Goal: Task Accomplishment & Management: Manage account settings

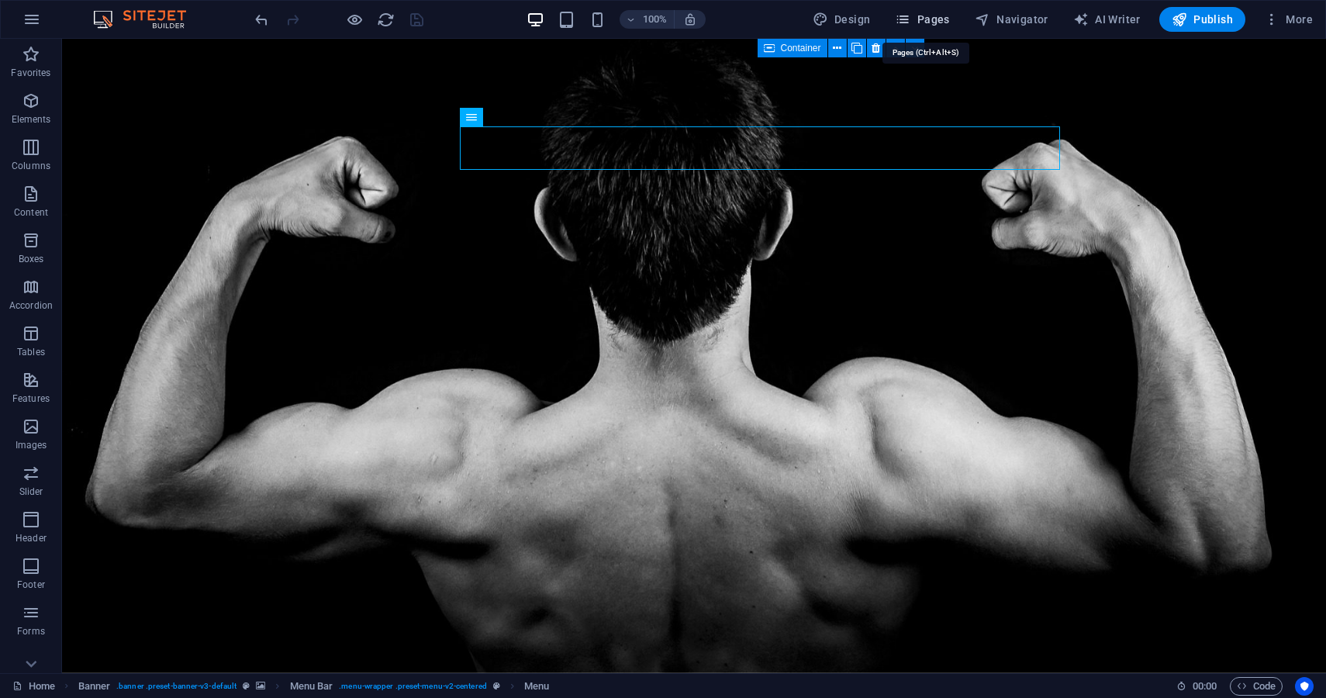
click at [927, 24] on span "Pages" at bounding box center [922, 20] width 54 height 16
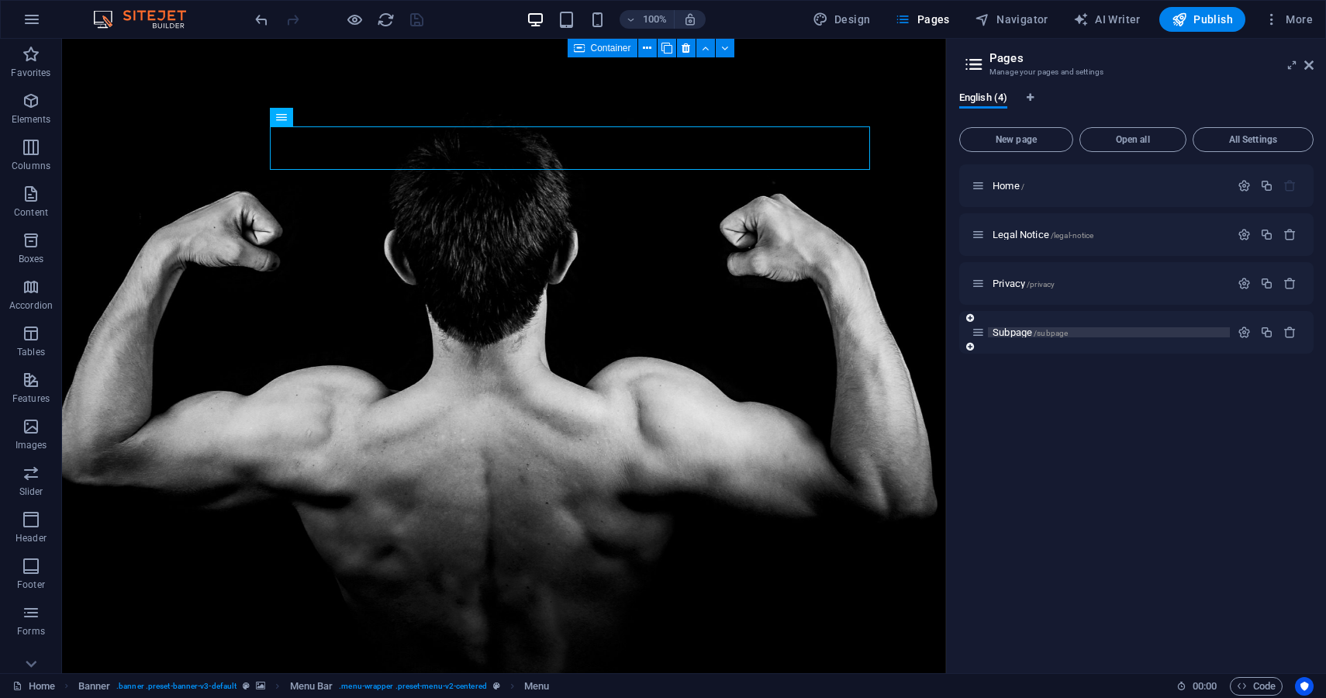
click at [1121, 329] on p "Subpage /subpage" at bounding box center [1108, 332] width 233 height 10
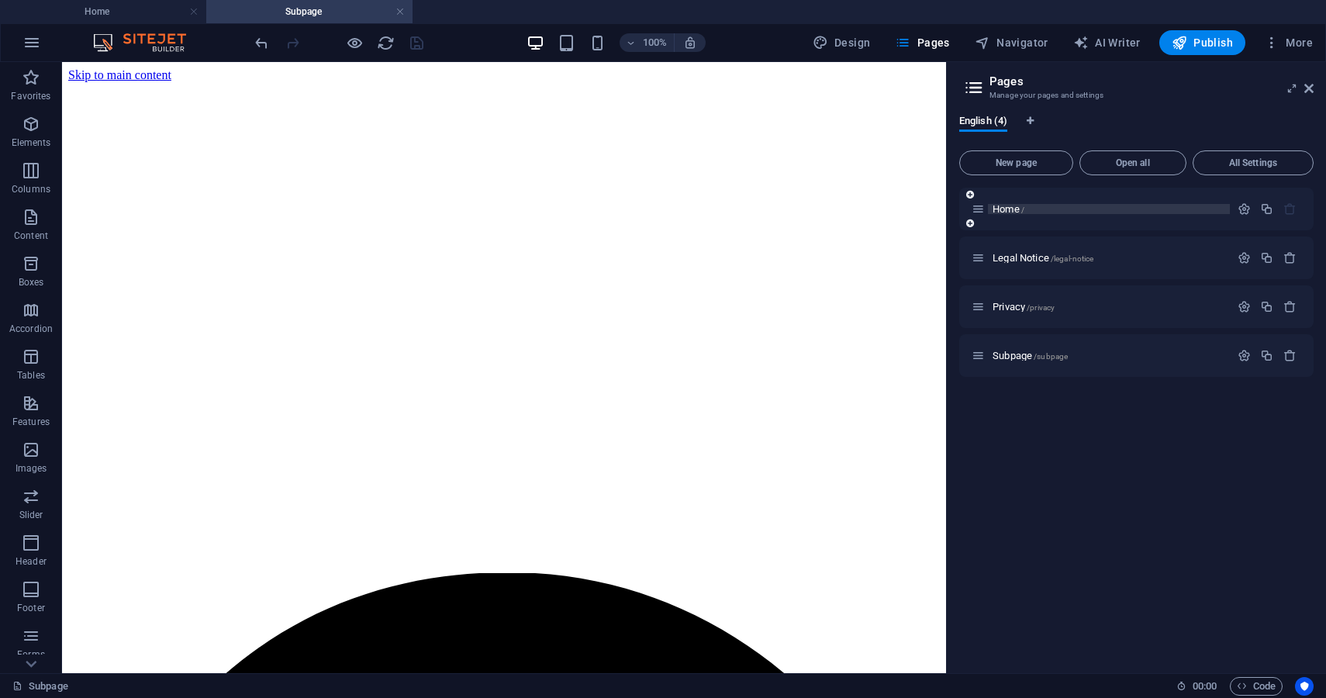
click at [1069, 208] on p "Home /" at bounding box center [1108, 209] width 233 height 10
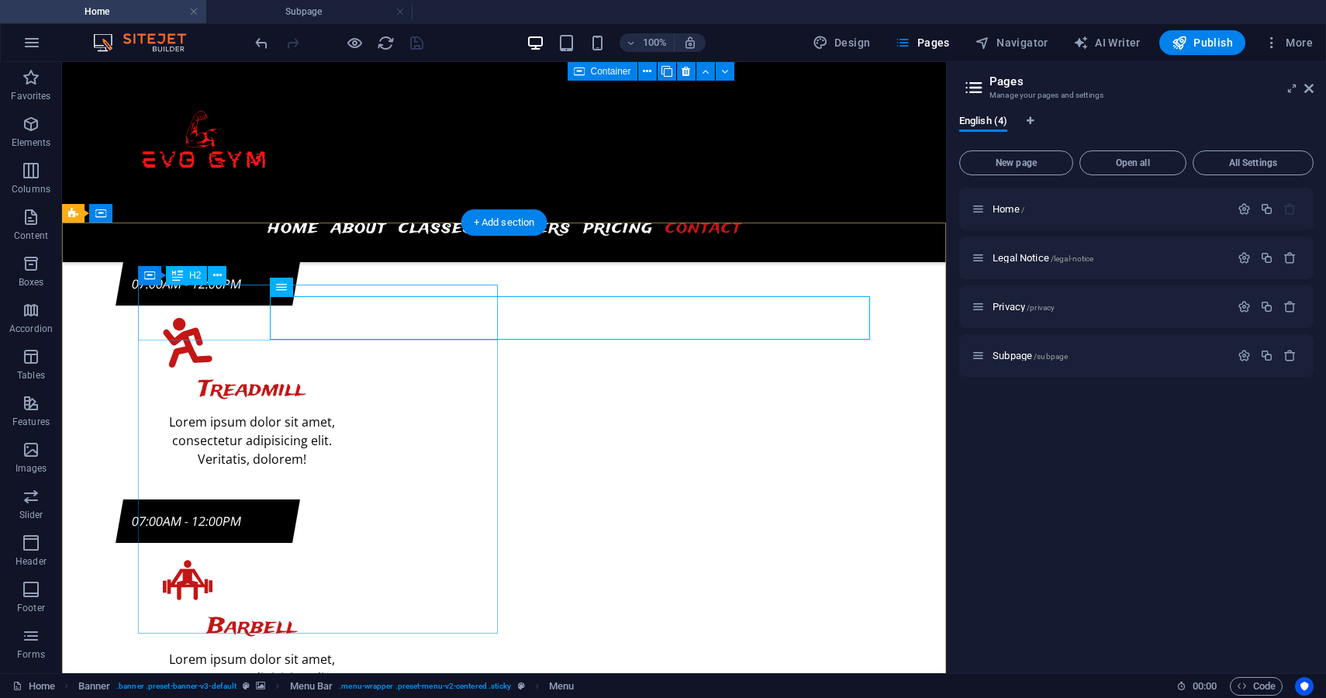
scroll to position [6815, 0]
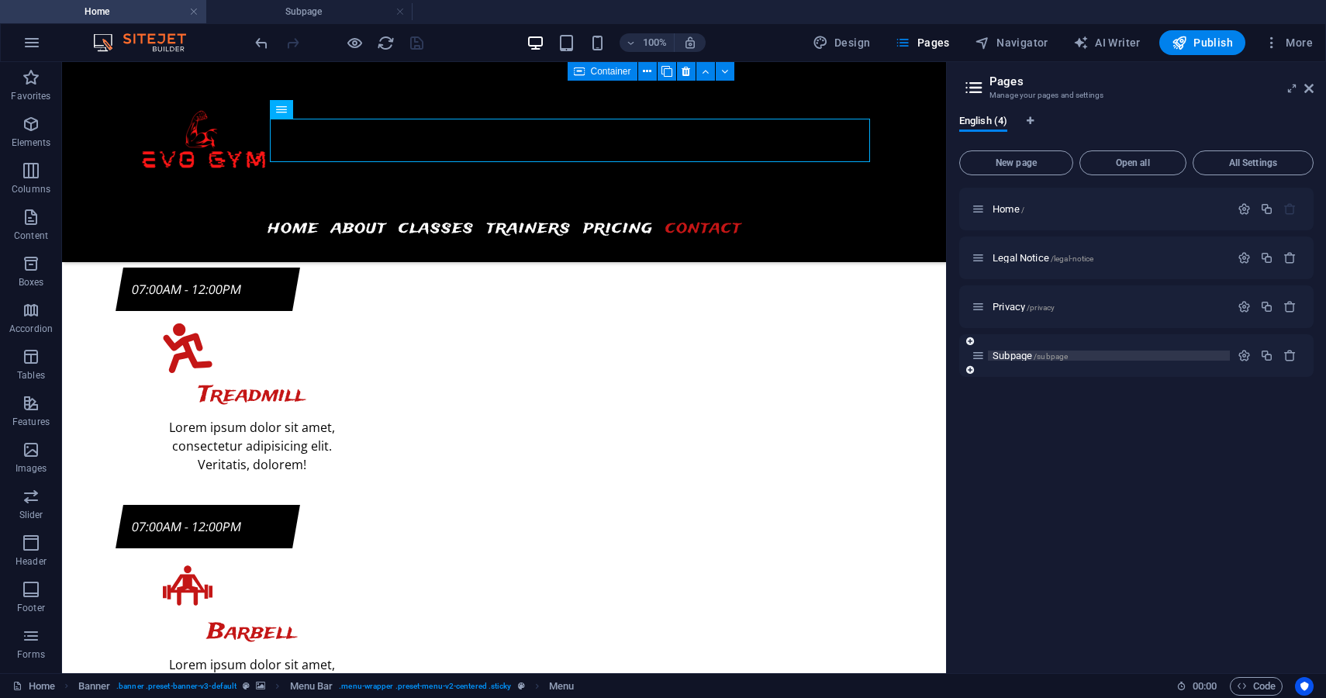
click at [1018, 357] on span "Subpage /subpage" at bounding box center [1029, 356] width 75 height 12
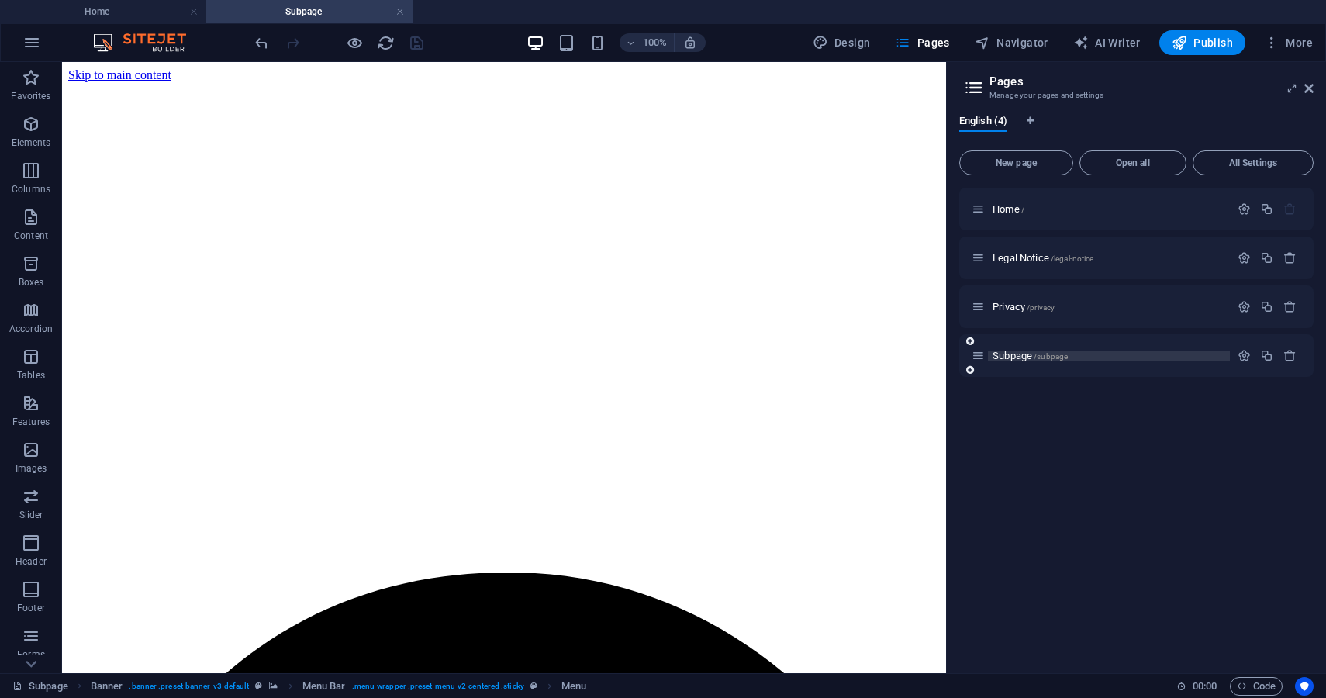
scroll to position [0, 0]
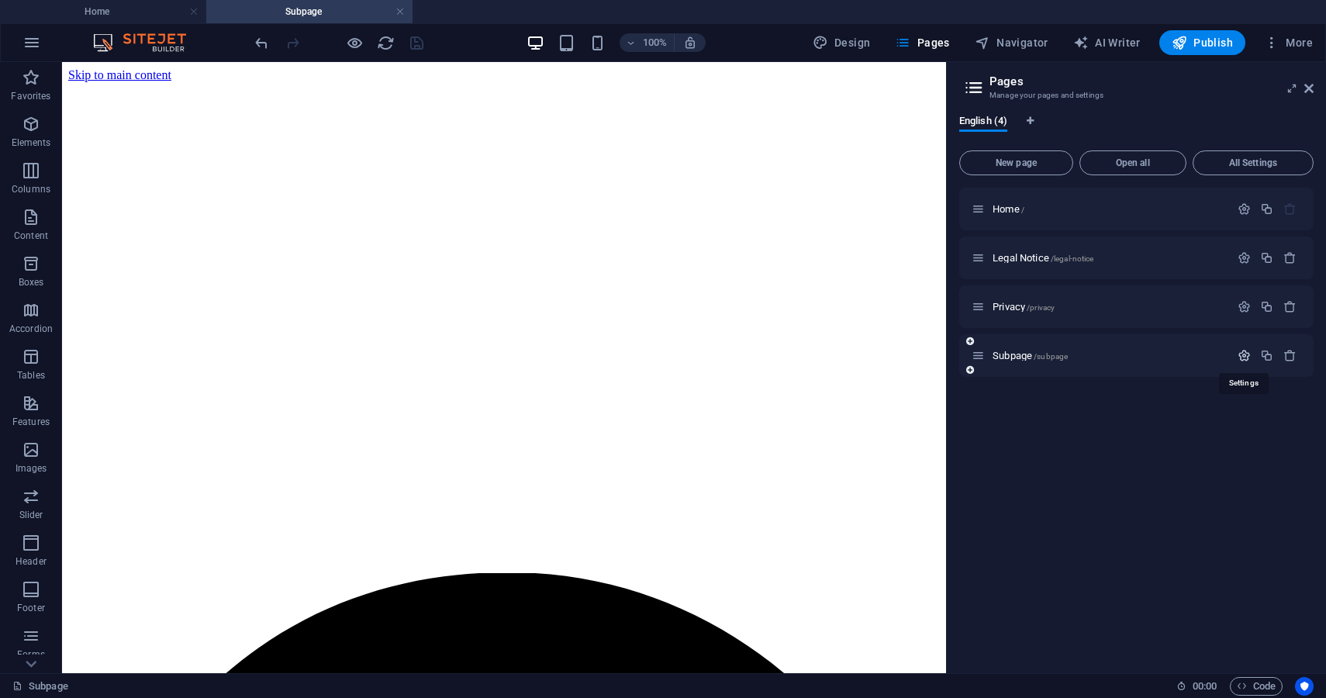
click at [1244, 355] on icon "button" at bounding box center [1243, 355] width 13 height 13
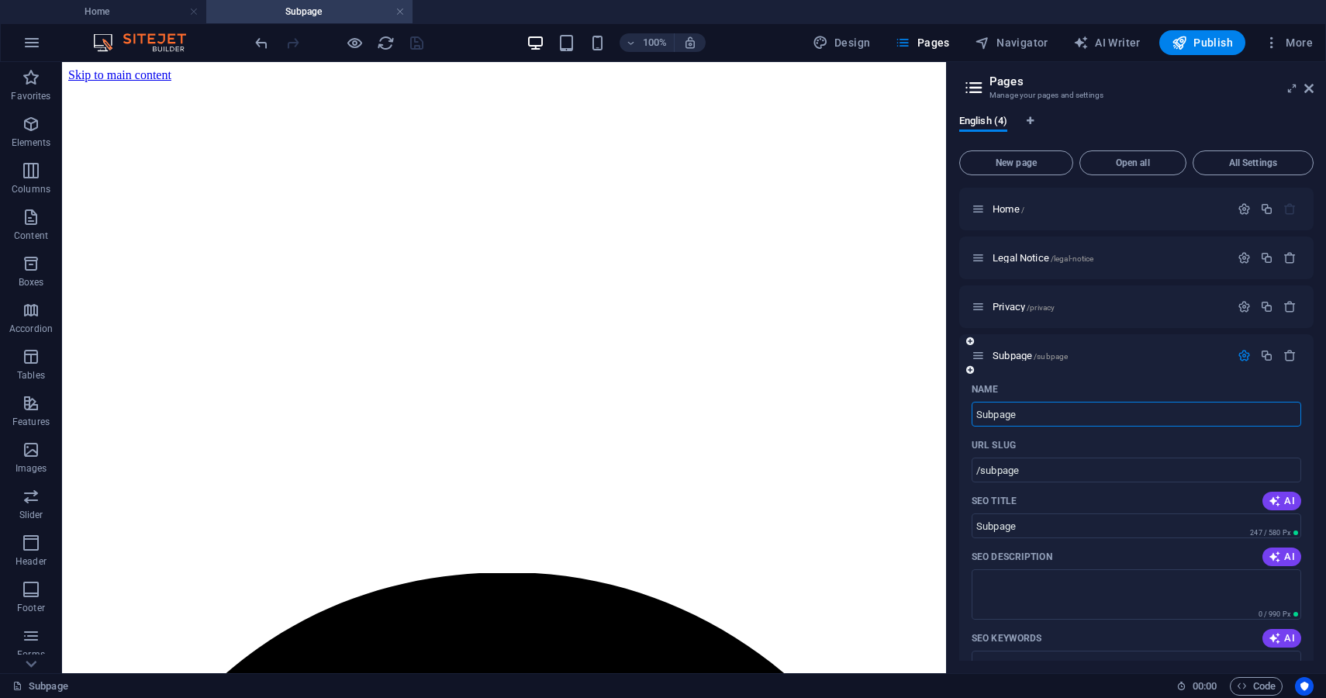
click at [1053, 415] on input "Subpage" at bounding box center [1135, 414] width 329 height 25
type input "Anun"
type input "/anun"
type input "Anun"
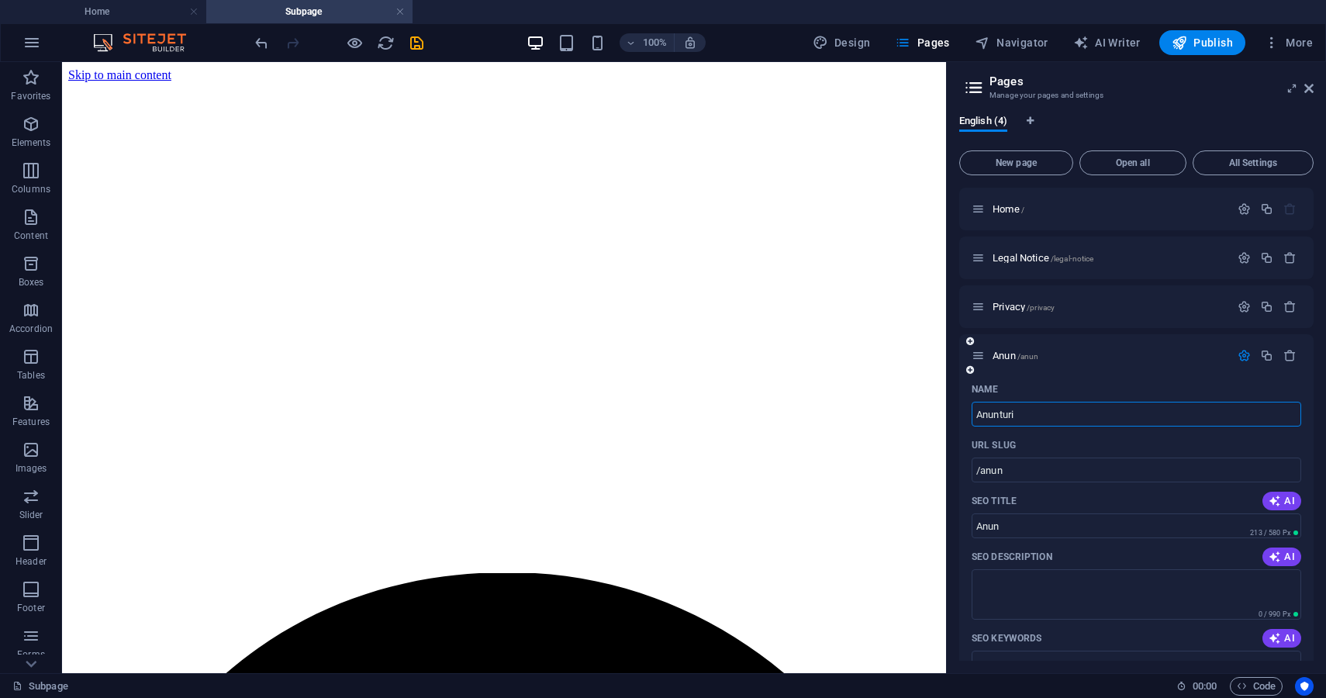
type input "Anunturi"
type input "/anunturi"
type input "Anunturi"
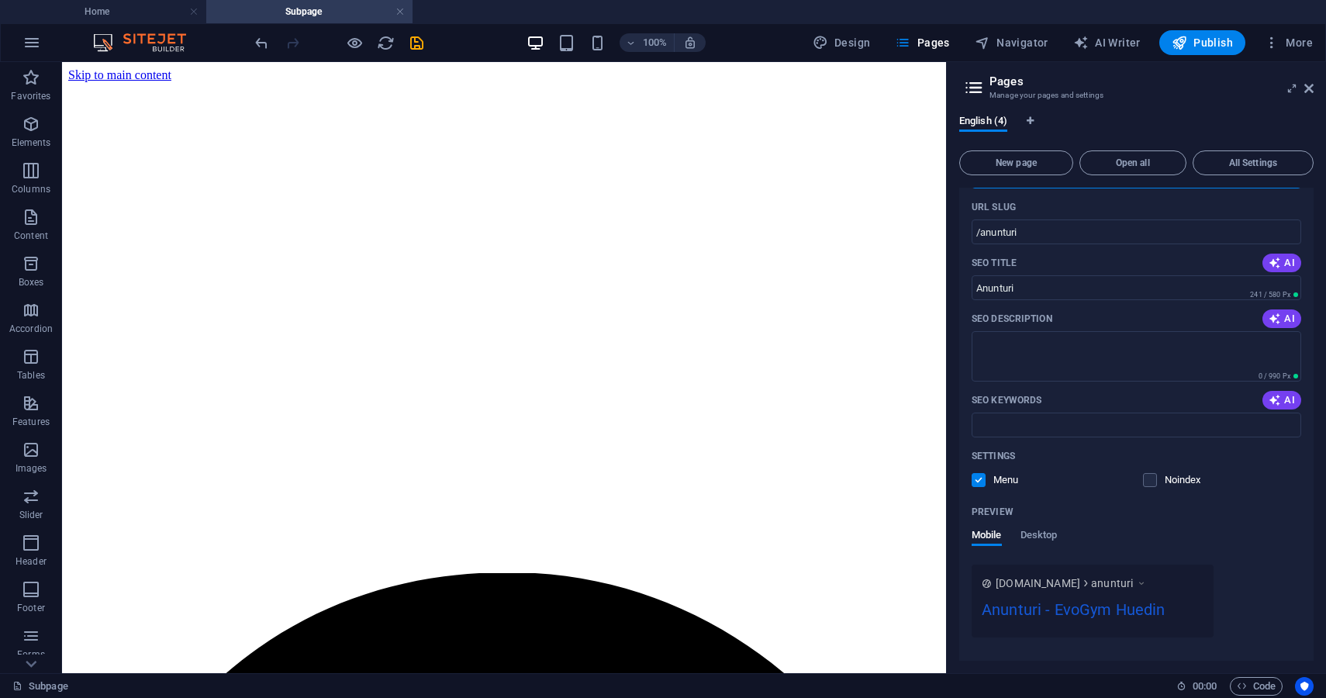
scroll to position [284, 0]
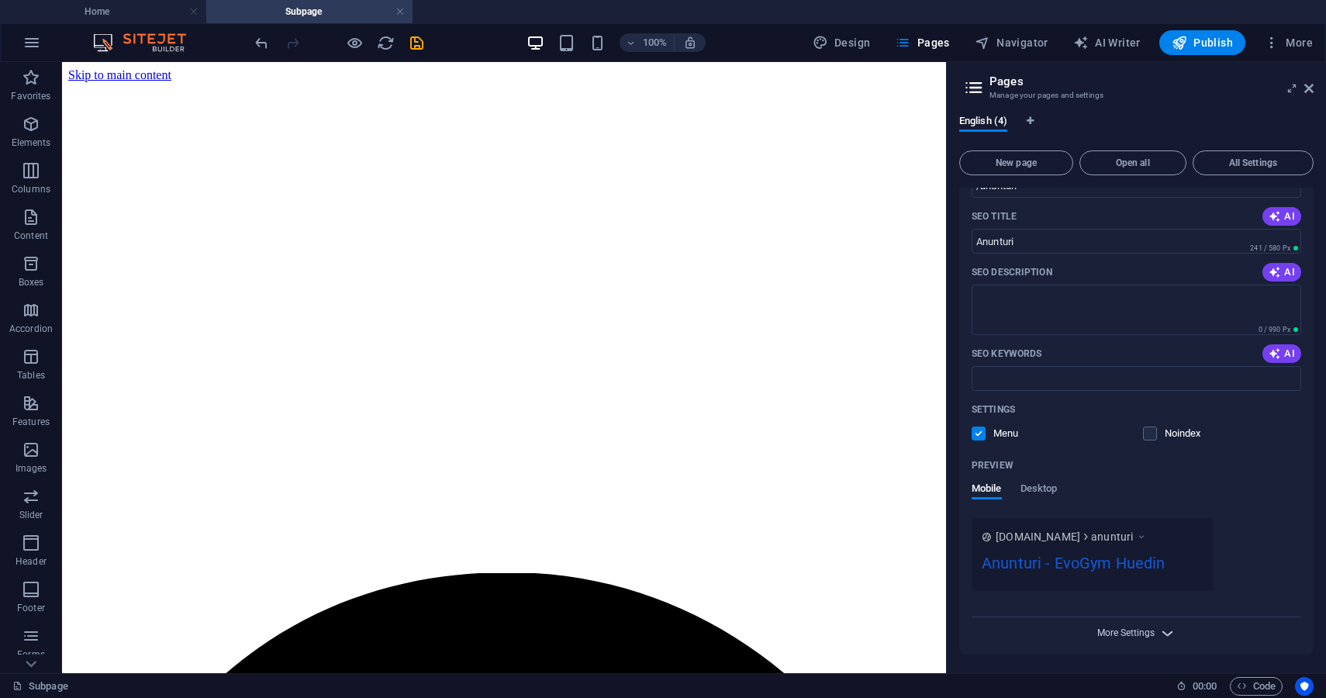
click at [1146, 634] on span "More Settings" at bounding box center [1125, 632] width 57 height 11
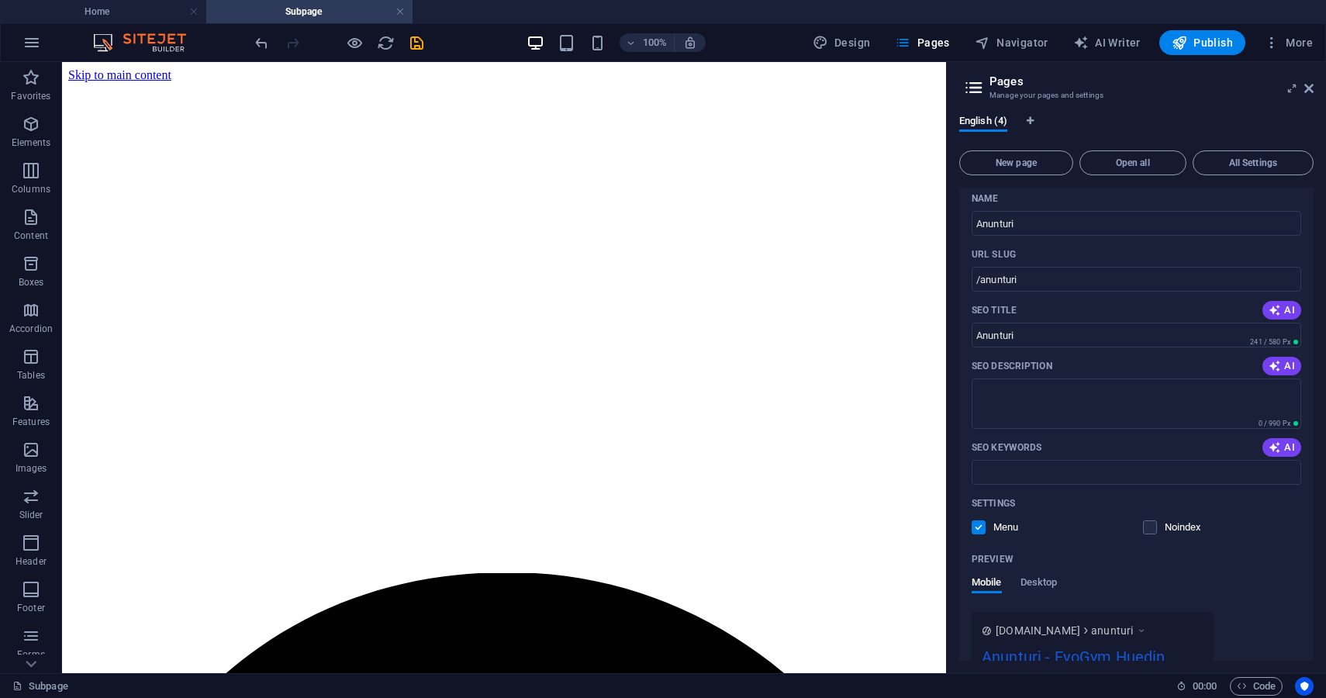
scroll to position [0, 0]
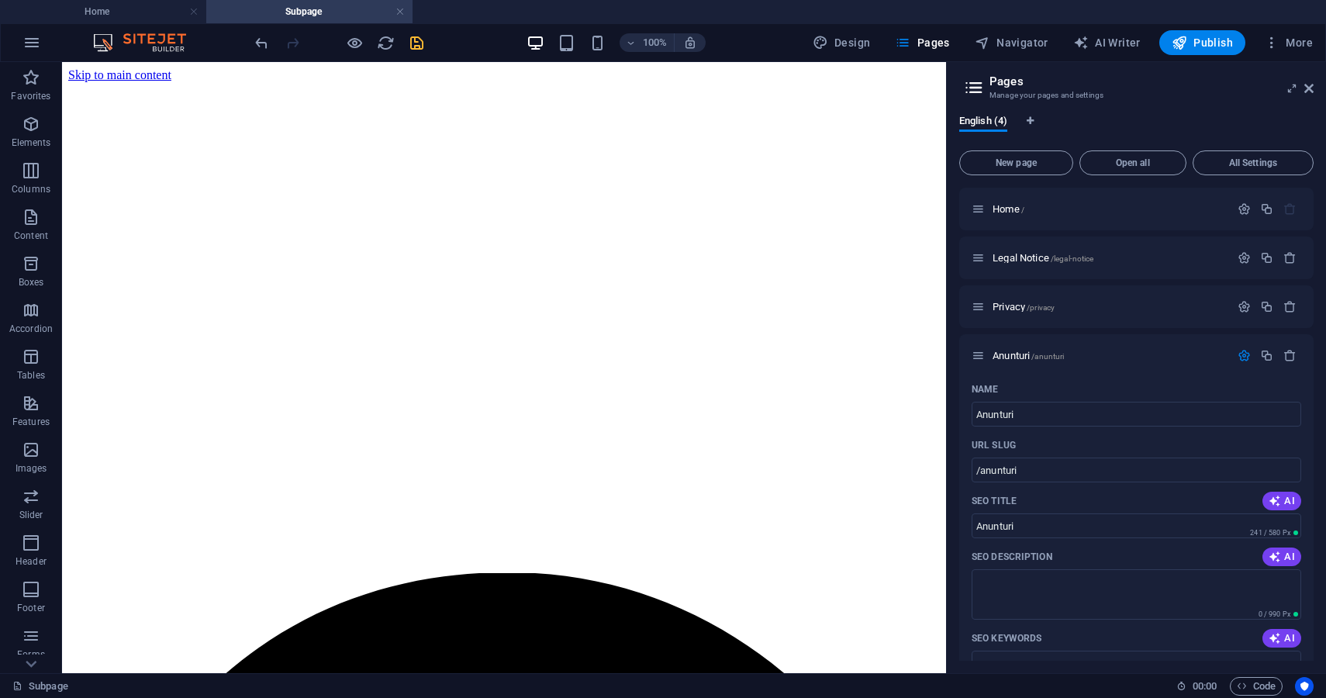
click at [413, 47] on icon "save" at bounding box center [417, 43] width 18 height 18
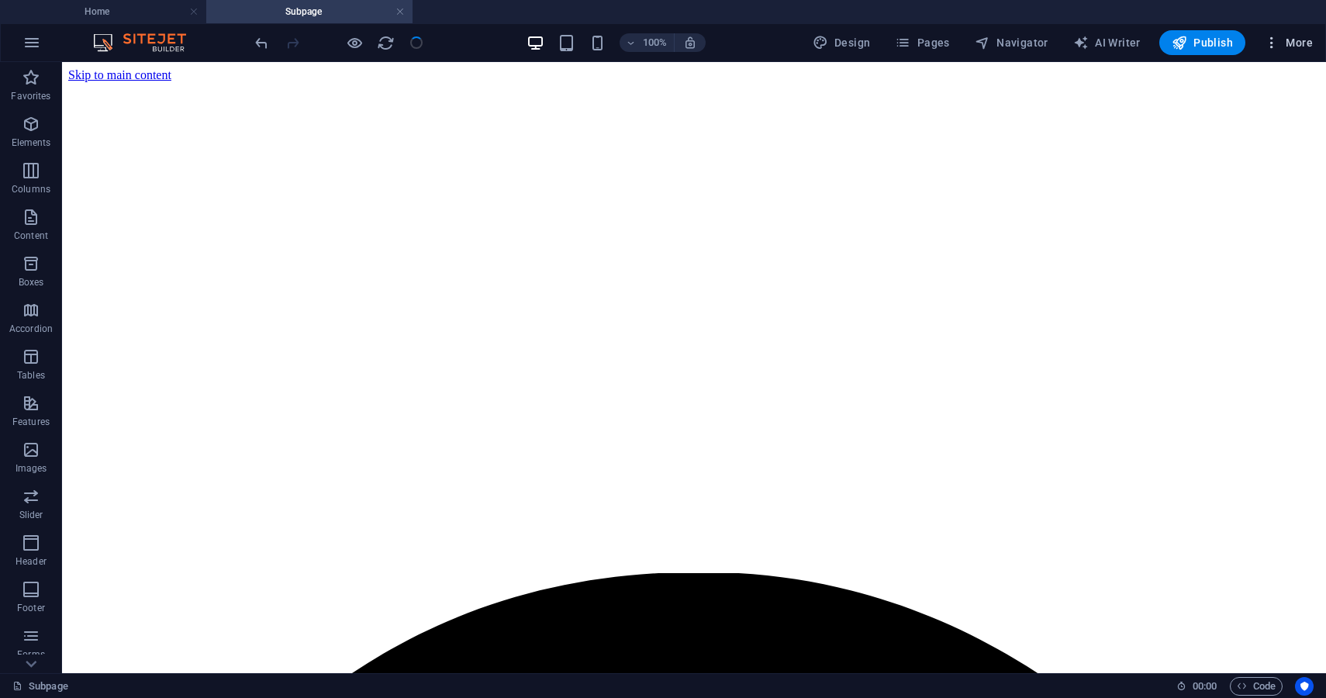
click at [1274, 42] on icon "button" at bounding box center [1272, 43] width 16 height 16
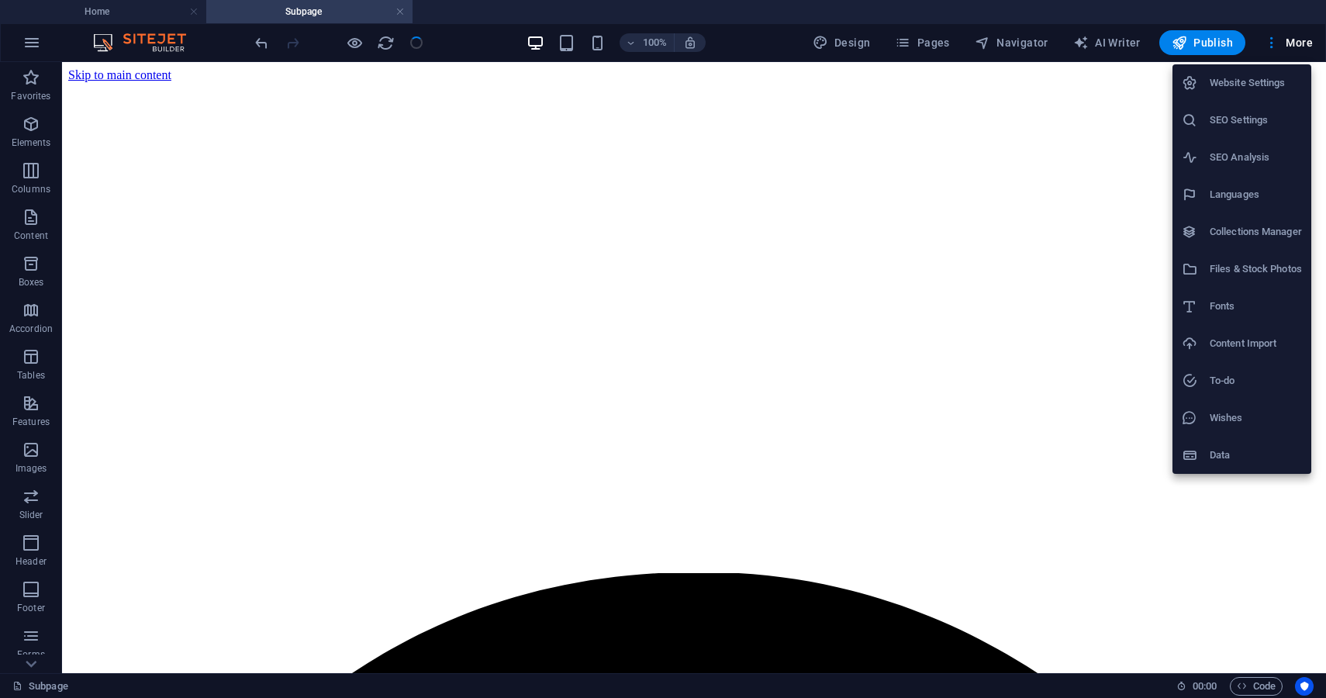
click at [1223, 84] on h6 "Website Settings" at bounding box center [1255, 83] width 92 height 19
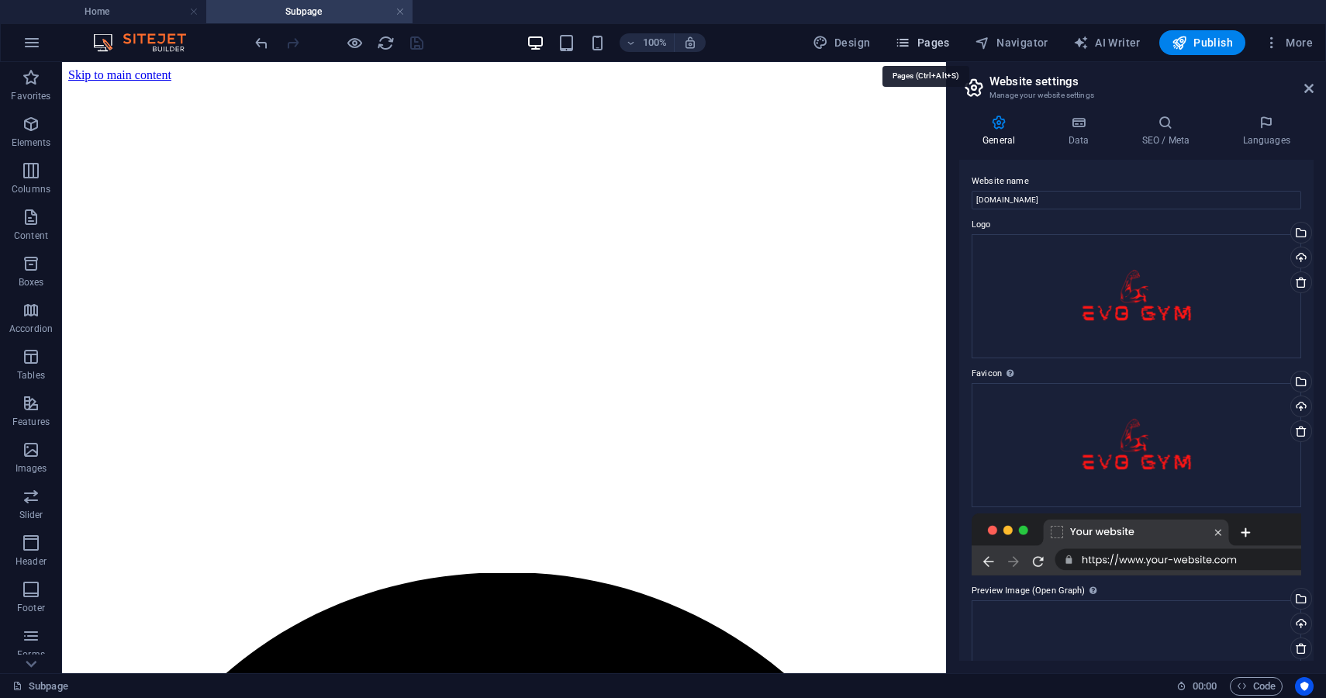
click at [939, 40] on span "Pages" at bounding box center [922, 43] width 54 height 16
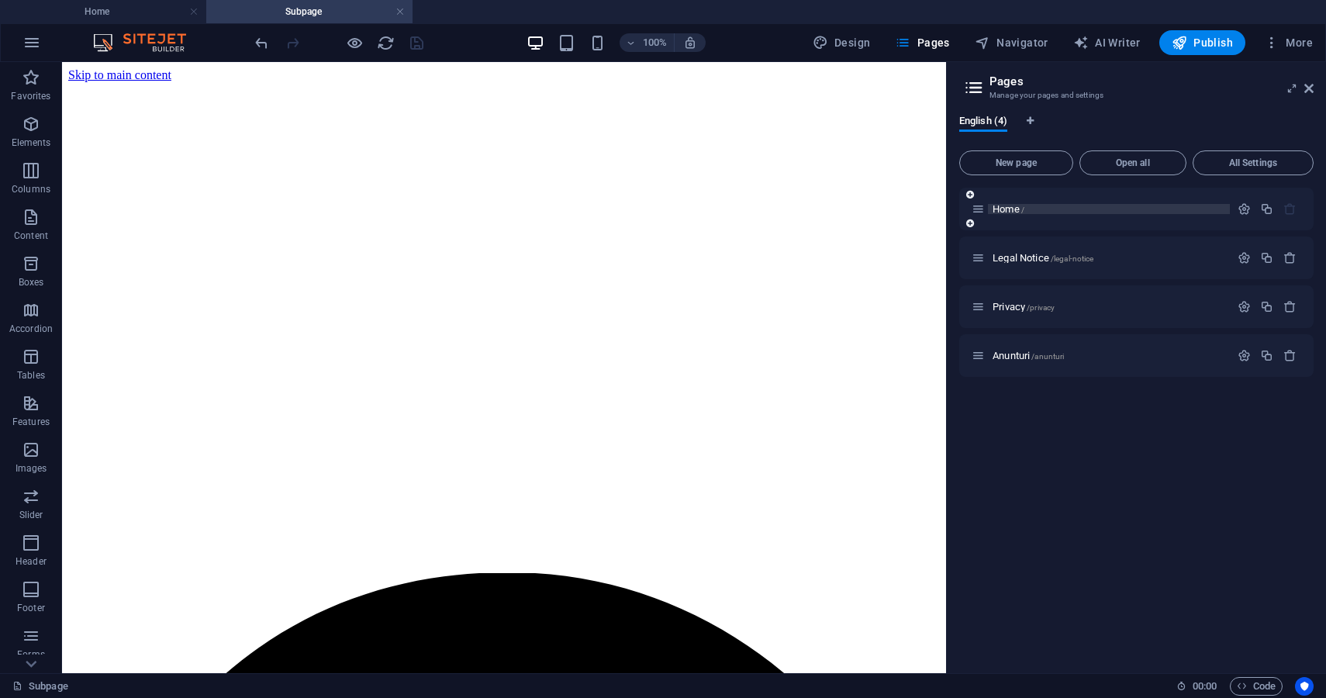
click at [1115, 210] on p "Home /" at bounding box center [1108, 209] width 233 height 10
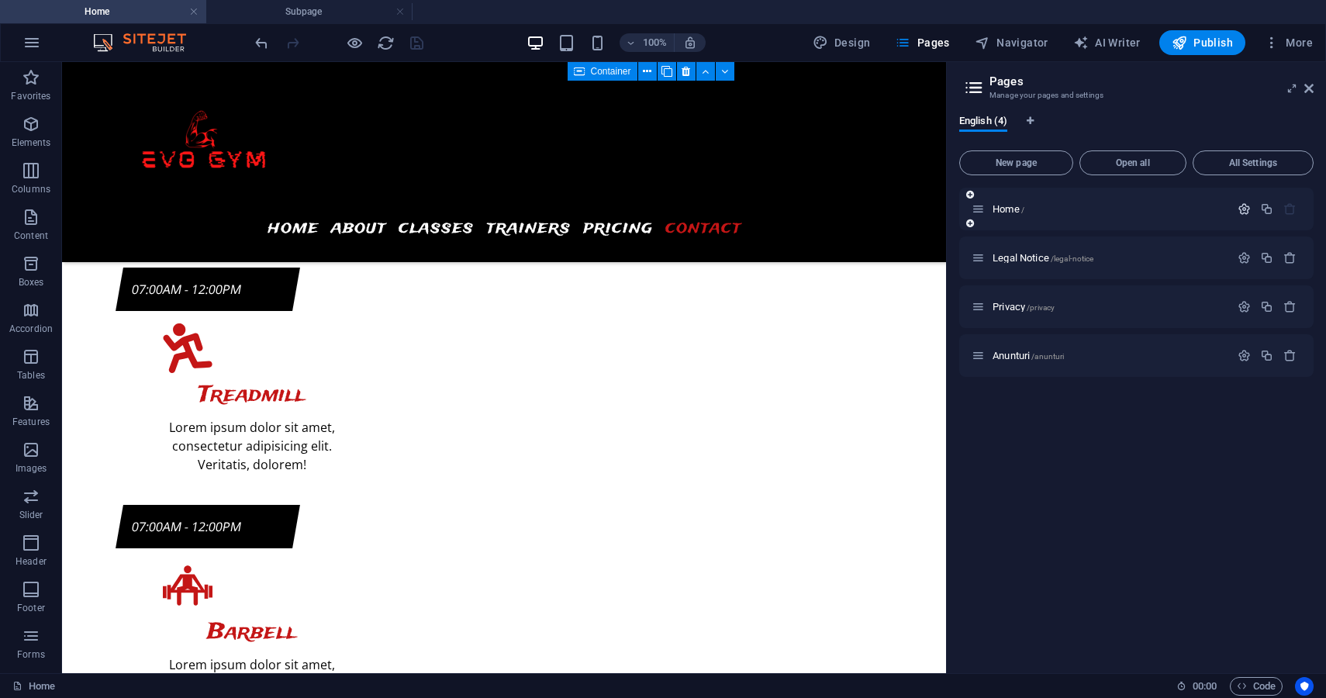
click at [1242, 210] on icon "button" at bounding box center [1243, 208] width 13 height 13
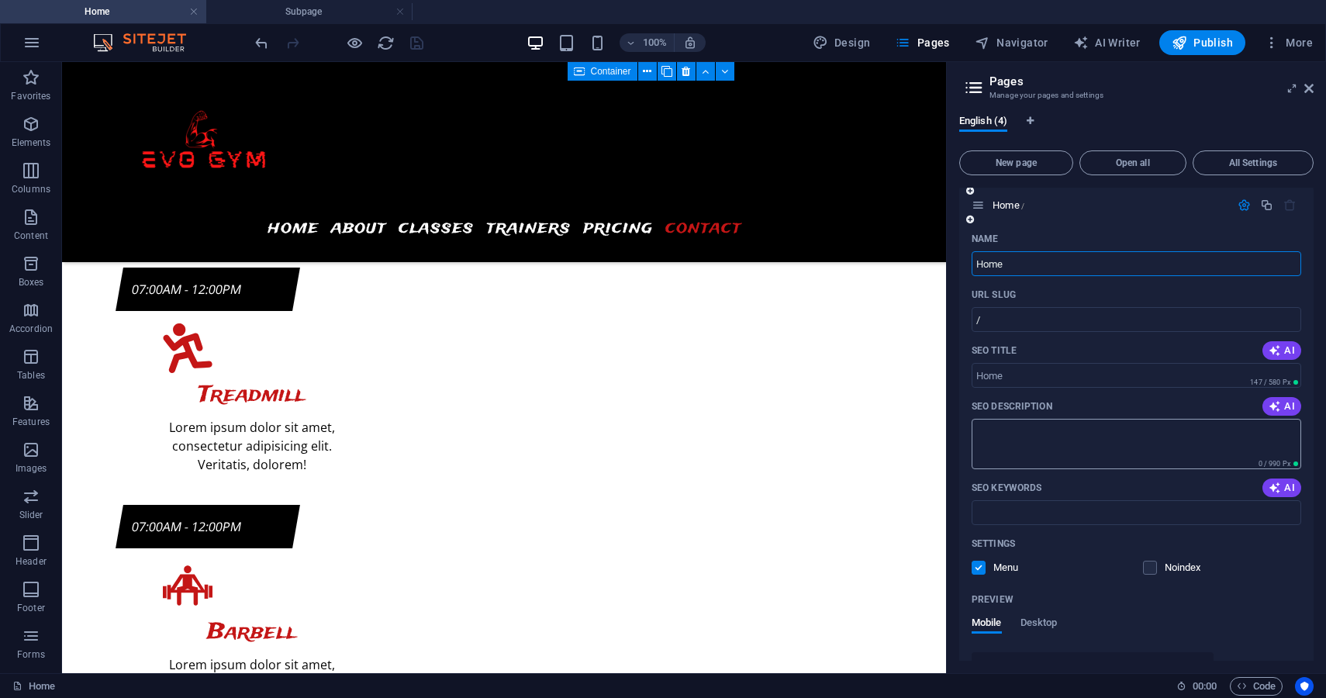
scroll to position [0, 0]
click at [1021, 267] on input "Home" at bounding box center [1135, 267] width 329 height 25
click at [1014, 266] on input "Acasa" at bounding box center [1135, 267] width 329 height 25
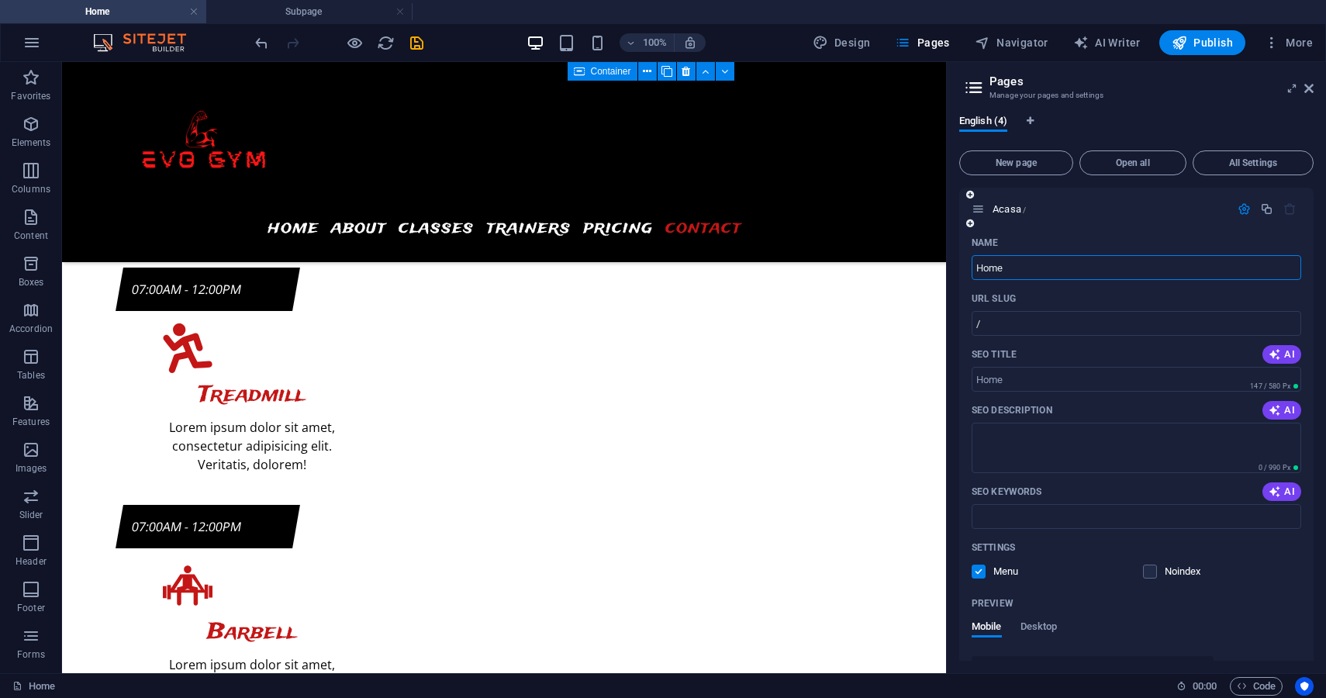
type input "Home"
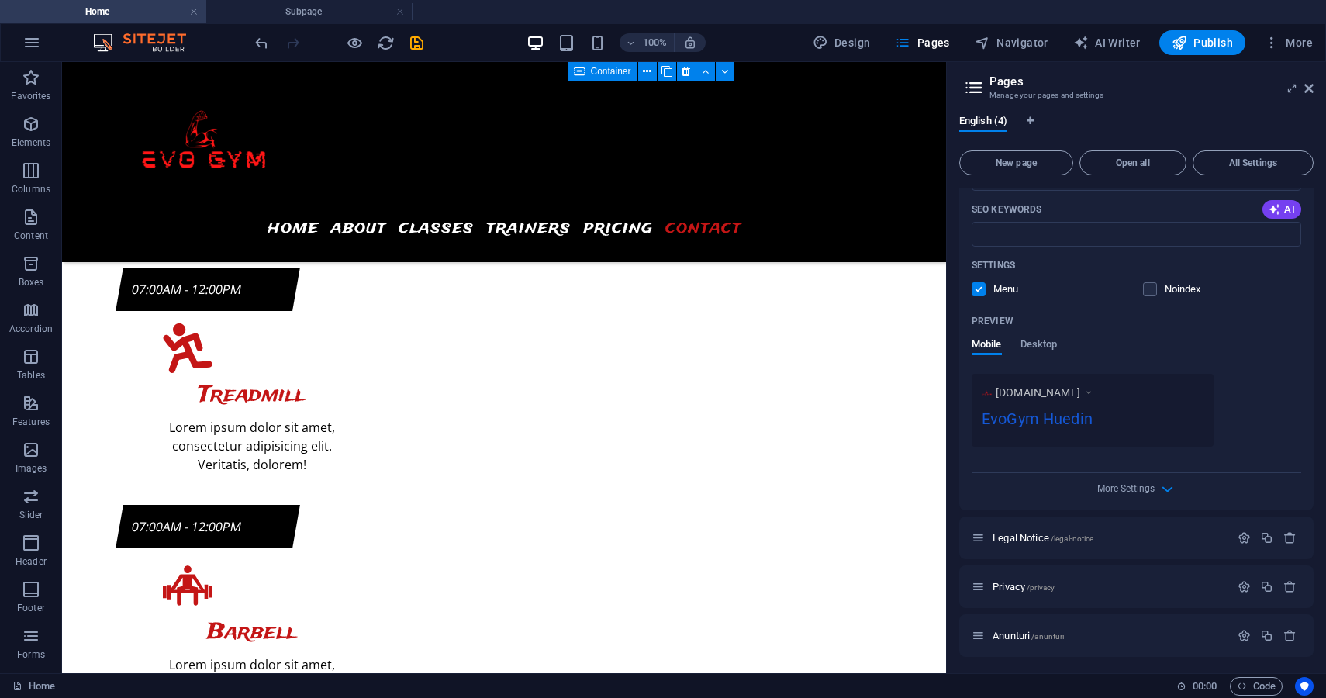
scroll to position [284, 0]
click at [1130, 481] on span "More Settings" at bounding box center [1125, 486] width 57 height 11
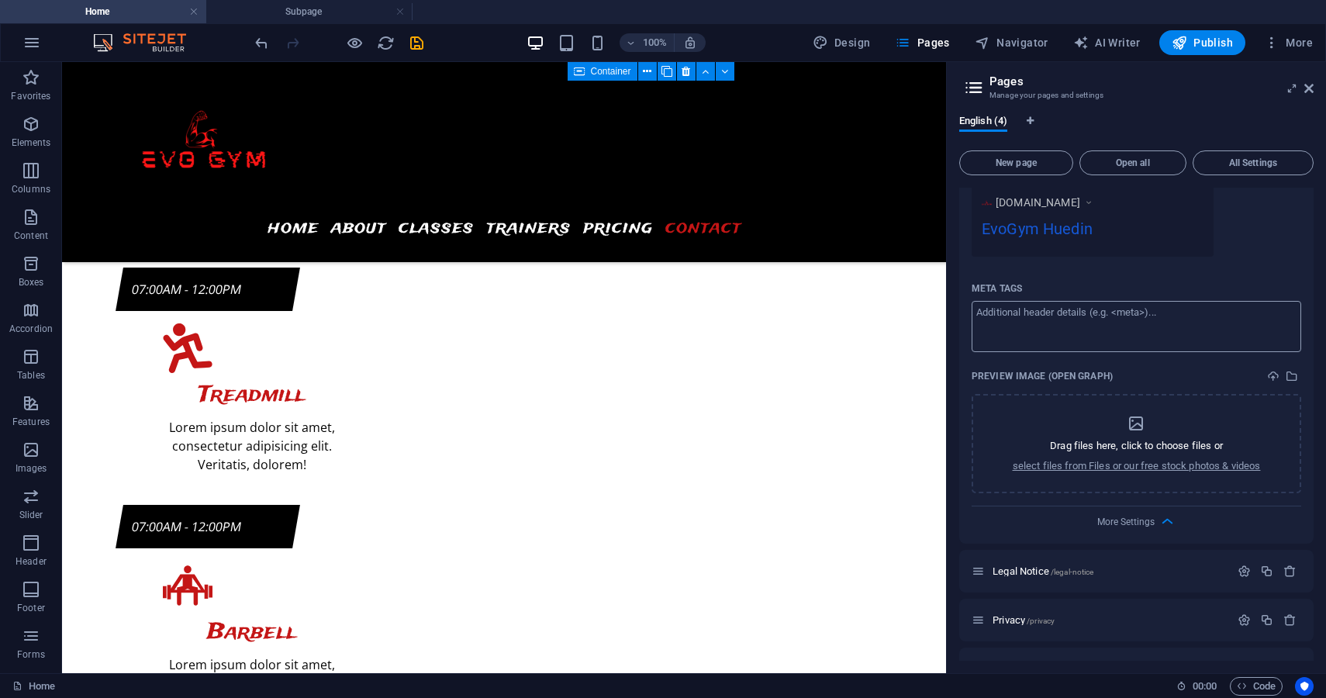
scroll to position [469, 0]
click at [1136, 433] on icon "dropzone" at bounding box center [1135, 426] width 19 height 19
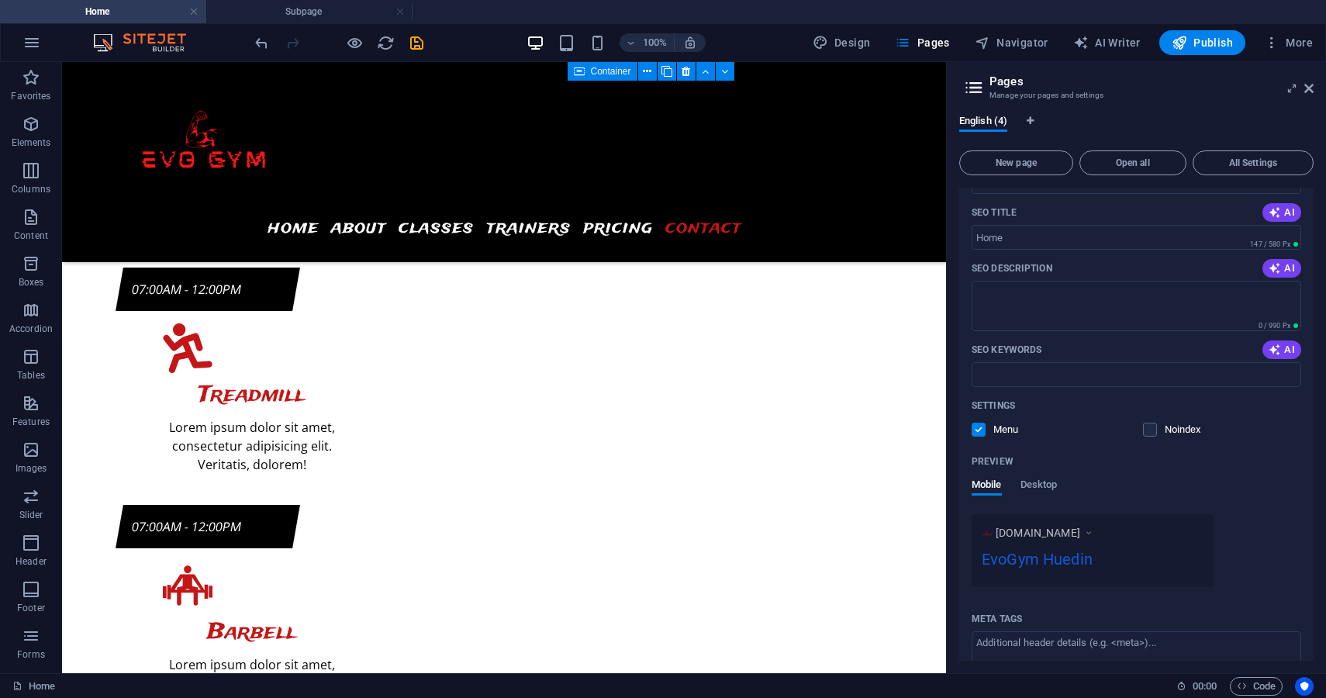
scroll to position [0, 0]
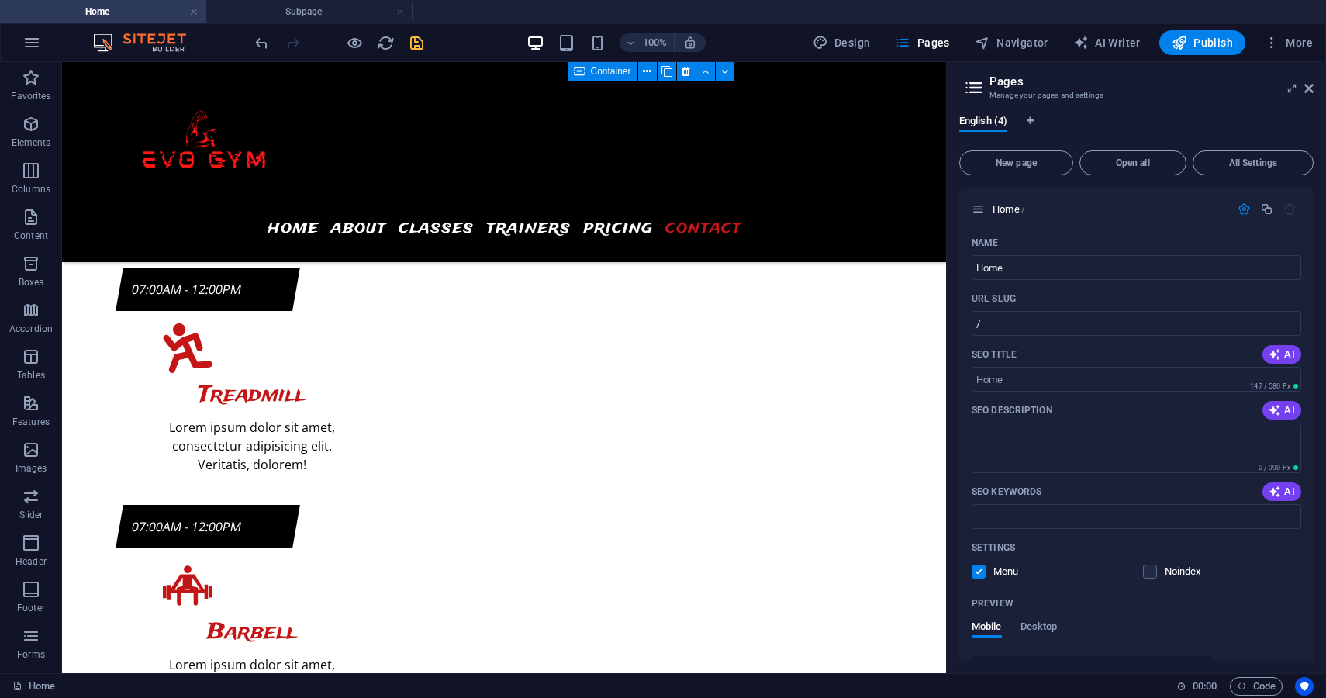
click at [417, 43] on icon "save" at bounding box center [417, 43] width 18 height 18
checkbox input "false"
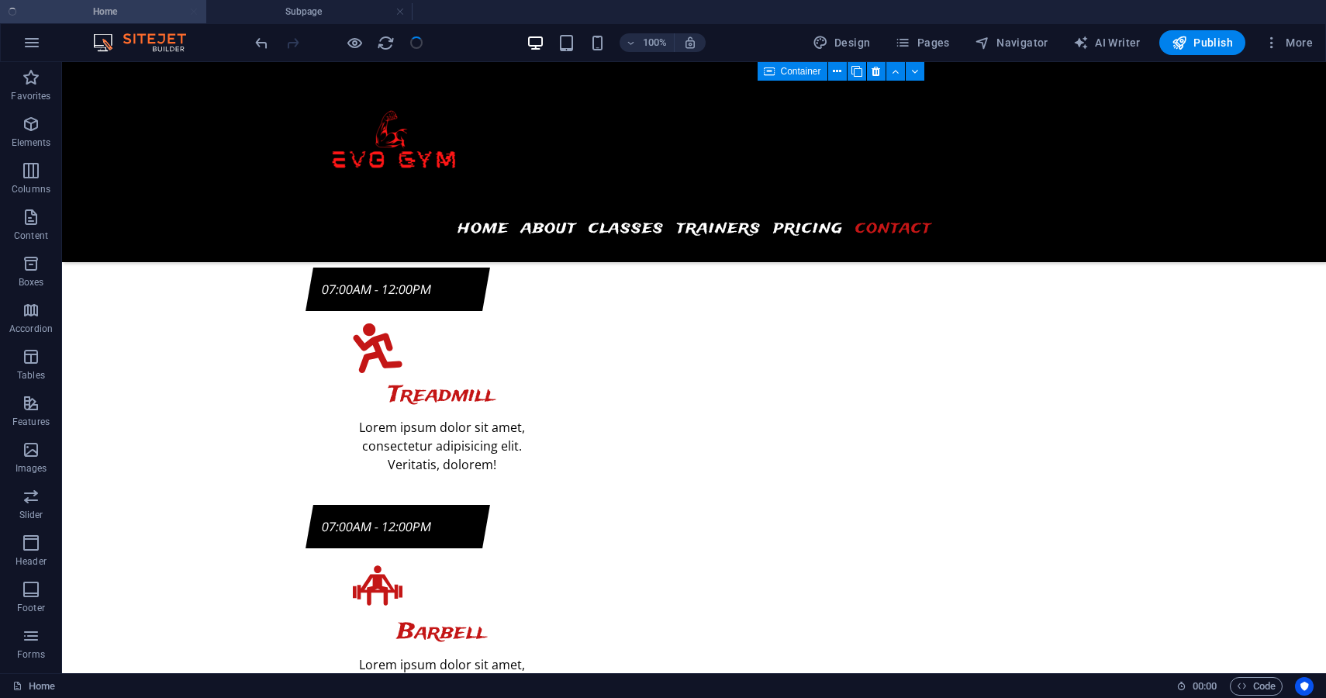
scroll to position [6966, 0]
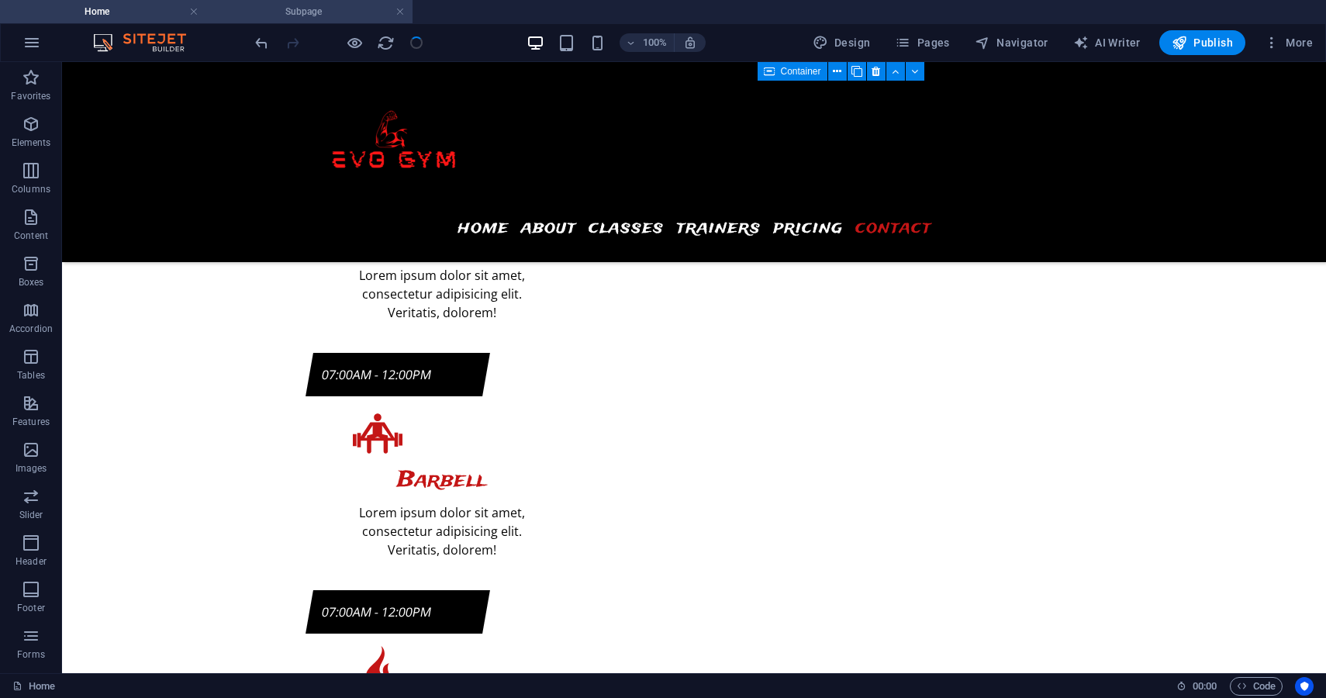
click at [328, 9] on h4 "Subpage" at bounding box center [309, 11] width 206 height 17
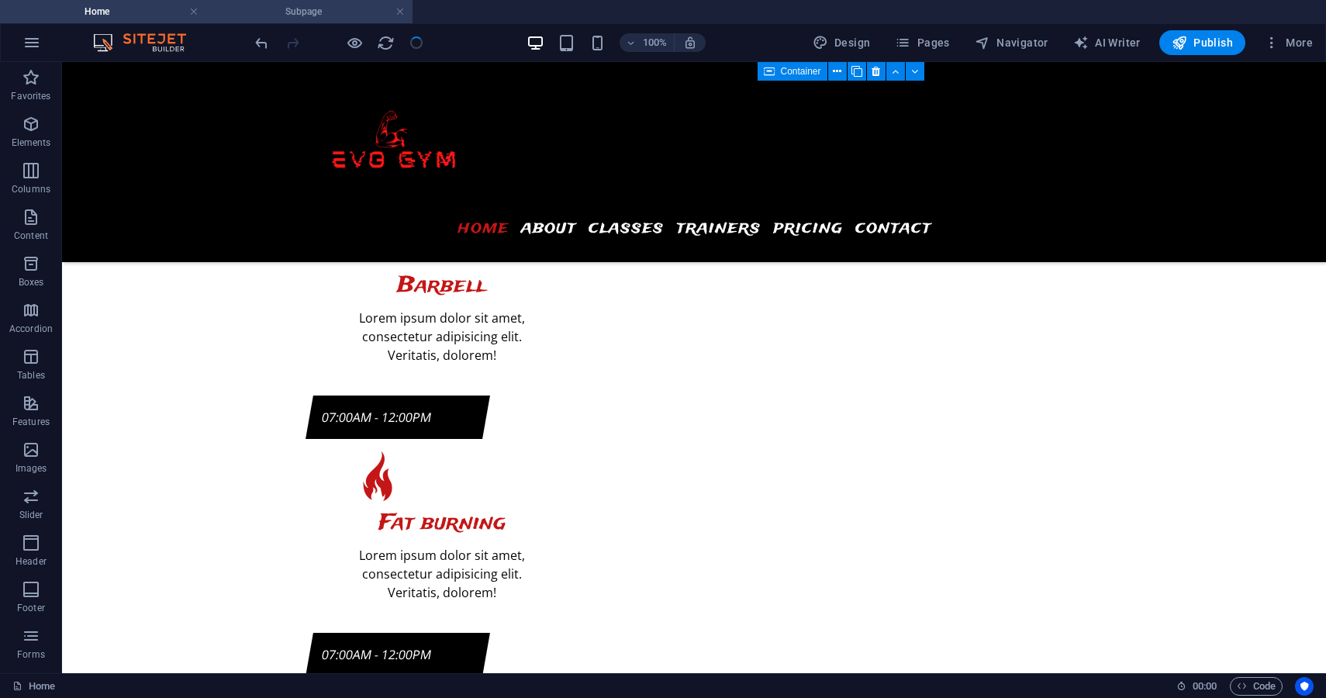
scroll to position [0, 0]
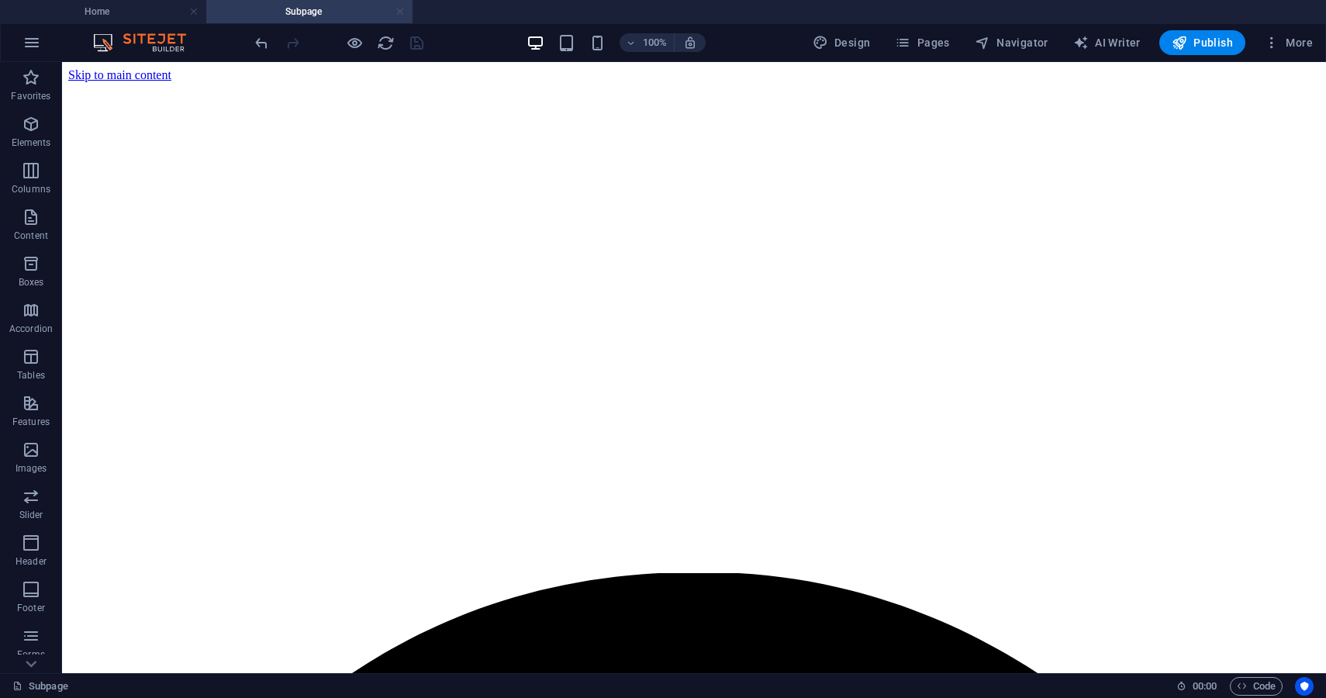
click at [399, 13] on link at bounding box center [399, 12] width 9 height 15
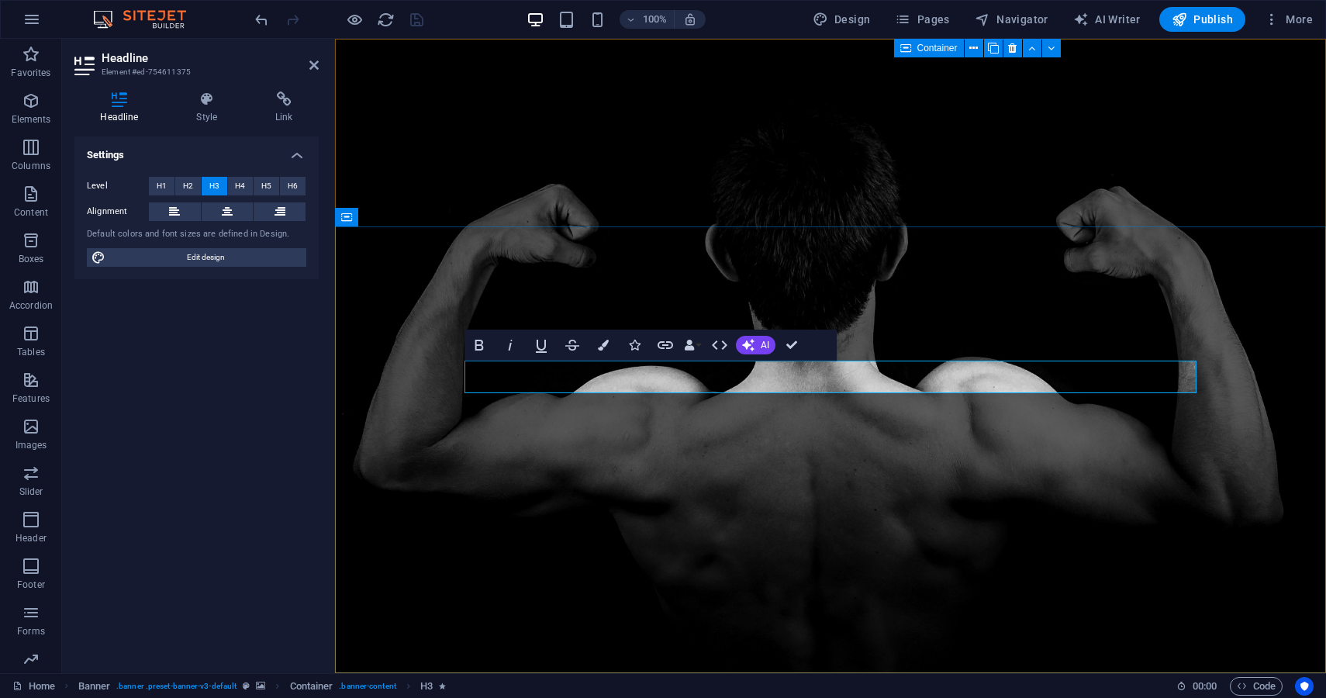
drag, startPoint x: 702, startPoint y: 372, endPoint x: 647, endPoint y: 374, distance: 55.1
drag, startPoint x: 901, startPoint y: 372, endPoint x: 765, endPoint y: 375, distance: 135.7
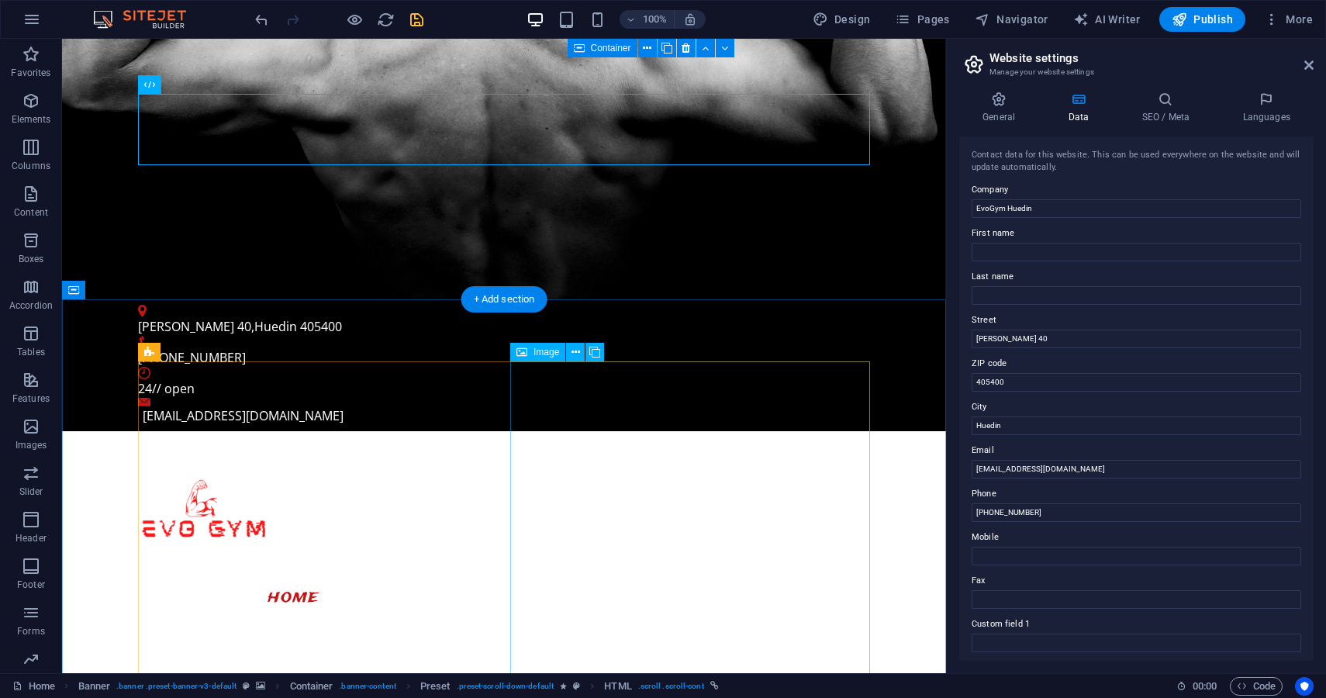
scroll to position [374, 0]
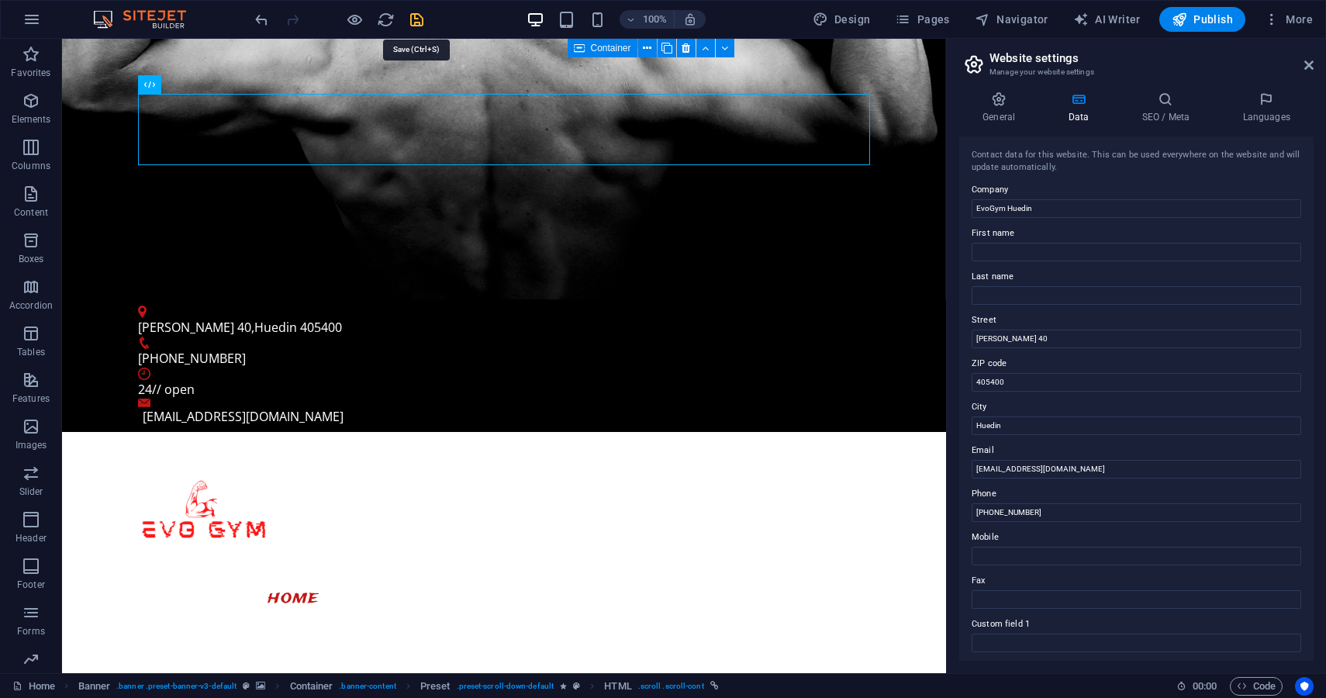
click at [418, 22] on icon "save" at bounding box center [417, 20] width 18 height 18
checkbox input "false"
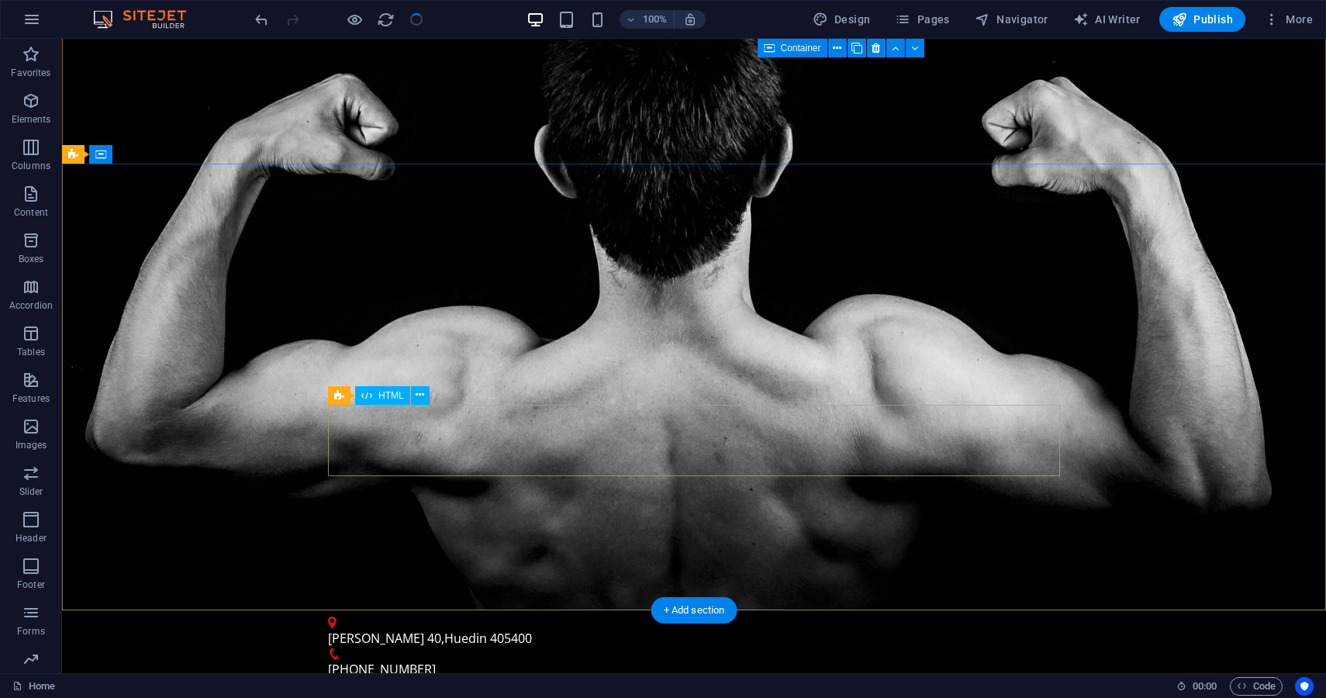
scroll to position [0, 0]
